Goal: Task Accomplishment & Management: Use online tool/utility

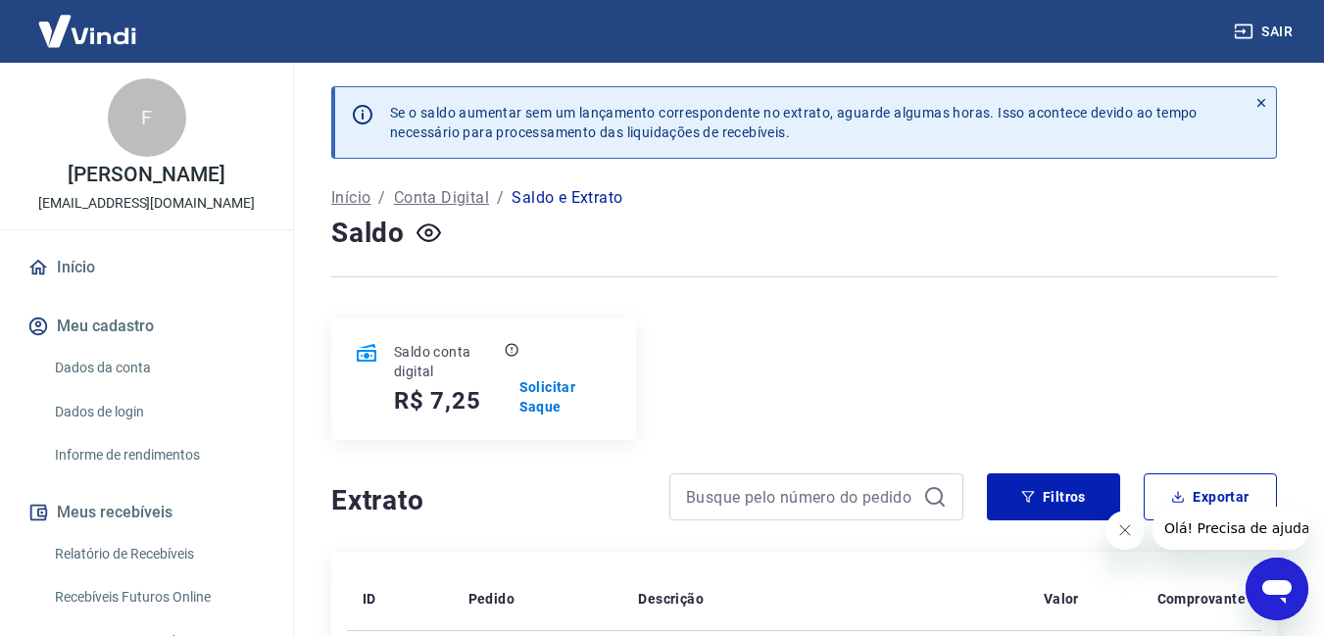
scroll to position [98, 0]
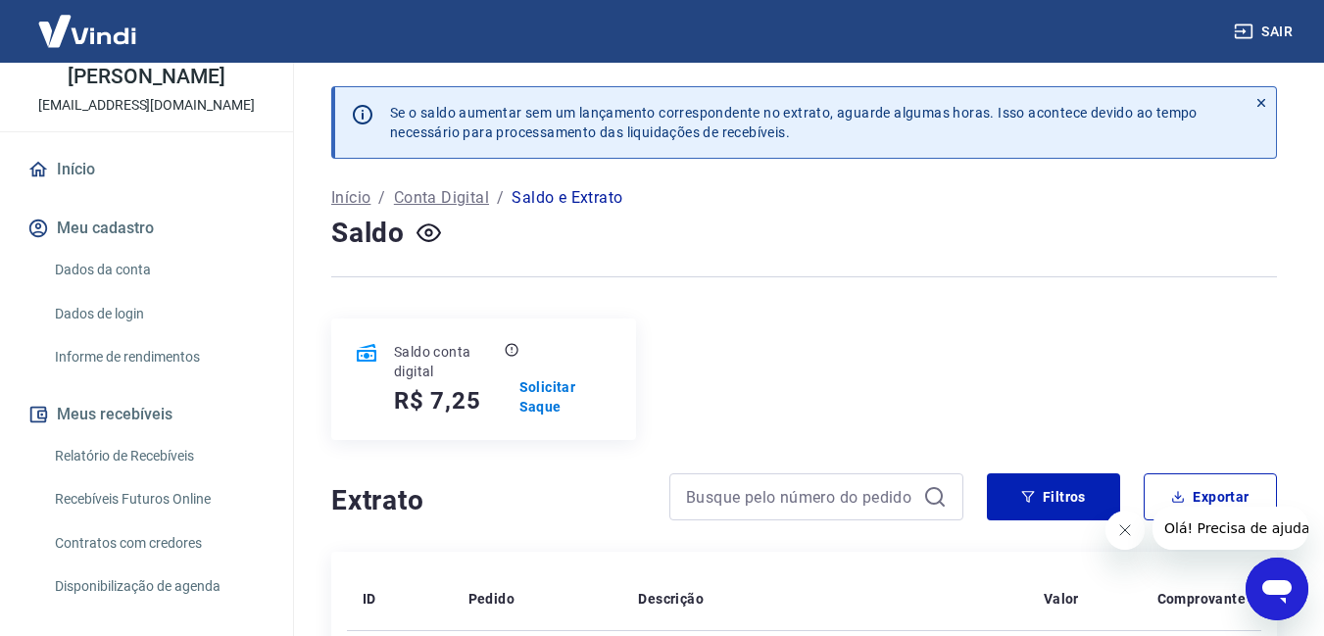
click at [157, 444] on link "Relatório de Recebíveis" at bounding box center [158, 456] width 222 height 40
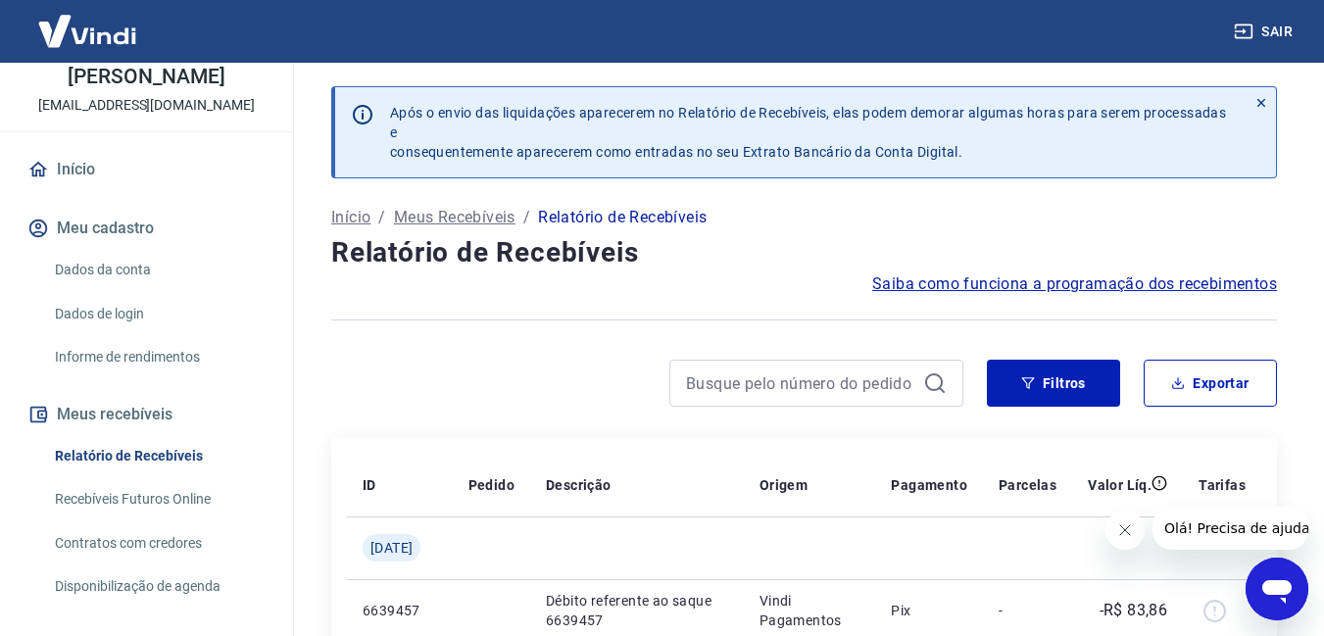
scroll to position [294, 0]
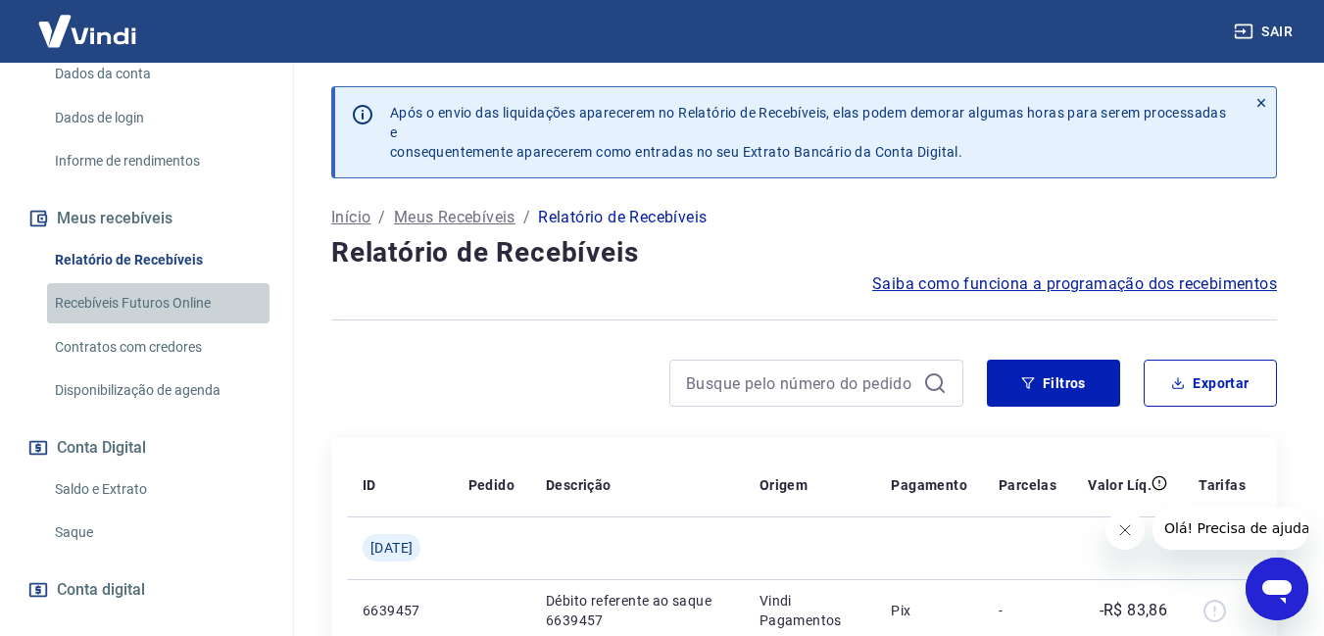
click at [167, 302] on link "Recebíveis Futuros Online" at bounding box center [158, 303] width 222 height 40
